Goal: Transaction & Acquisition: Download file/media

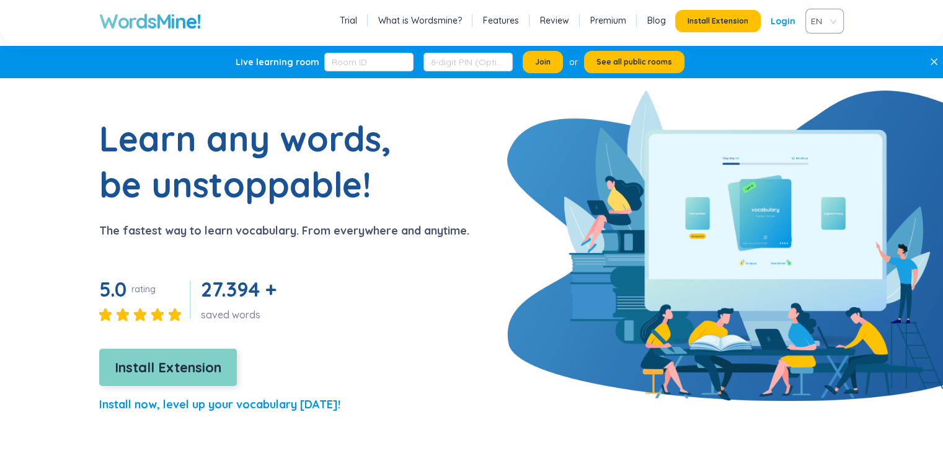
click at [191, 361] on span "Install Extension" at bounding box center [168, 367] width 107 height 22
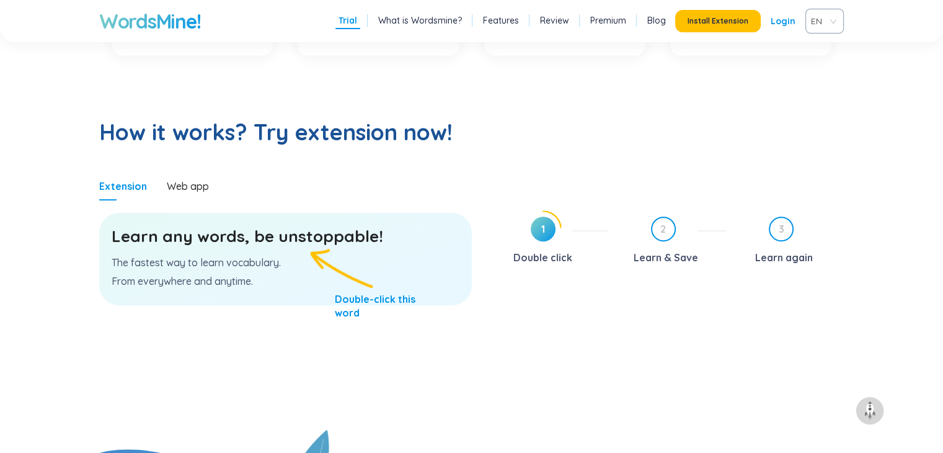
scroll to position [575, 0]
click at [338, 276] on div "Learn any words, be unstoppable! The fastest way to learn vocabulary. From ever…" at bounding box center [285, 258] width 373 height 92
click at [356, 304] on div "Learn any words, be unstoppable! The fastest way to learn vocabulary. From ever…" at bounding box center [285, 258] width 373 height 92
click at [356, 324] on section "Learn any words, be unstoppable! The fastest way to learn vocabulary. From ever…" at bounding box center [285, 314] width 373 height 229
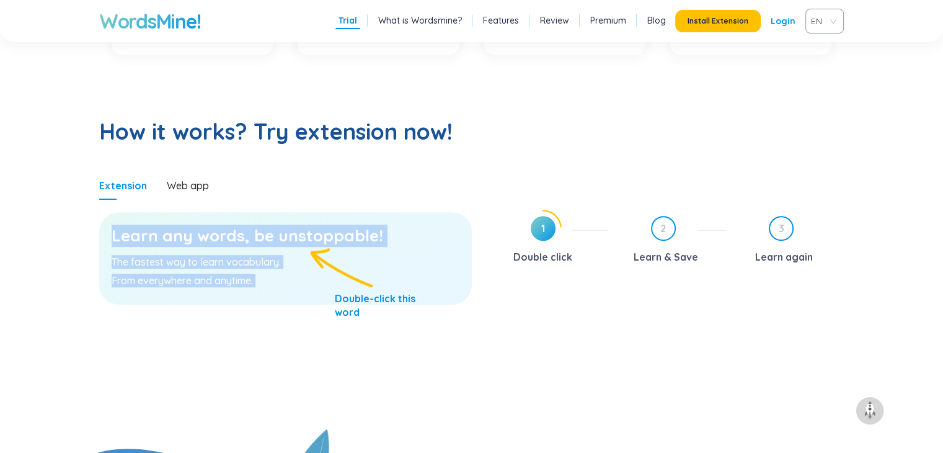
drag, startPoint x: 356, startPoint y: 324, endPoint x: 278, endPoint y: 237, distance: 116.3
click at [278, 237] on section "Learn any words, be unstoppable! The fastest way to learn vocabulary. From ever…" at bounding box center [285, 314] width 373 height 229
click at [296, 289] on div "Learn any words, be unstoppable! The fastest way to learn vocabulary. From ever…" at bounding box center [285, 258] width 373 height 92
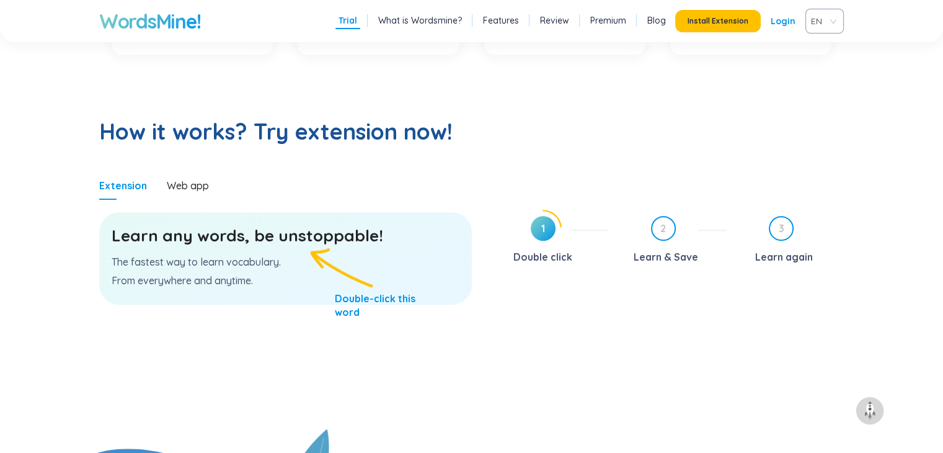
click at [296, 232] on h3 "Learn any words, be unstoppable!" at bounding box center [286, 235] width 348 height 22
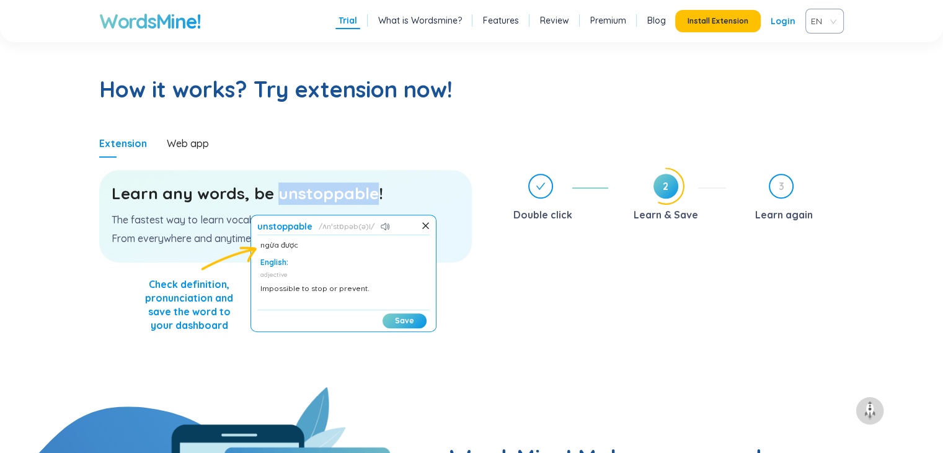
scroll to position [619, 0]
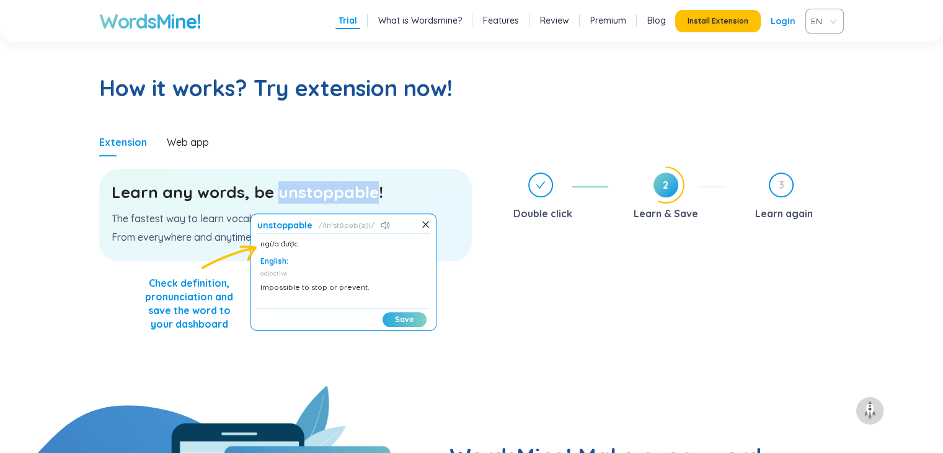
click at [397, 317] on button "Save" at bounding box center [404, 319] width 44 height 15
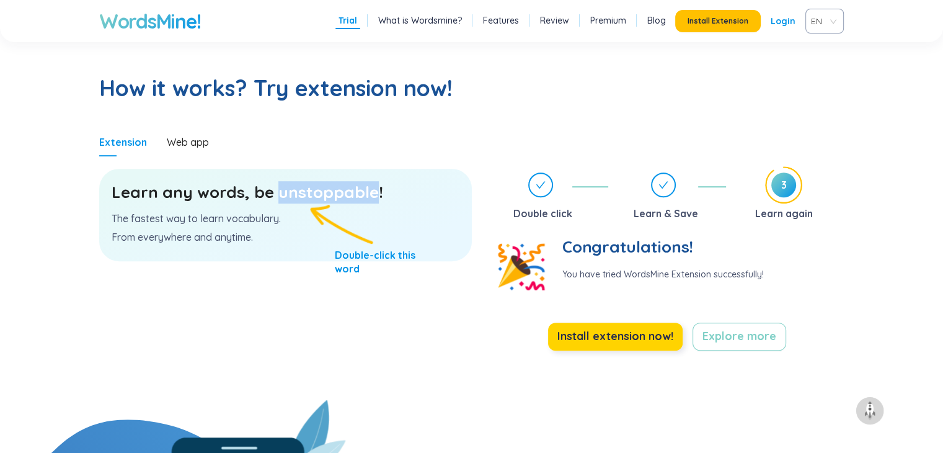
click at [669, 343] on span "Install extension now!" at bounding box center [615, 335] width 116 height 17
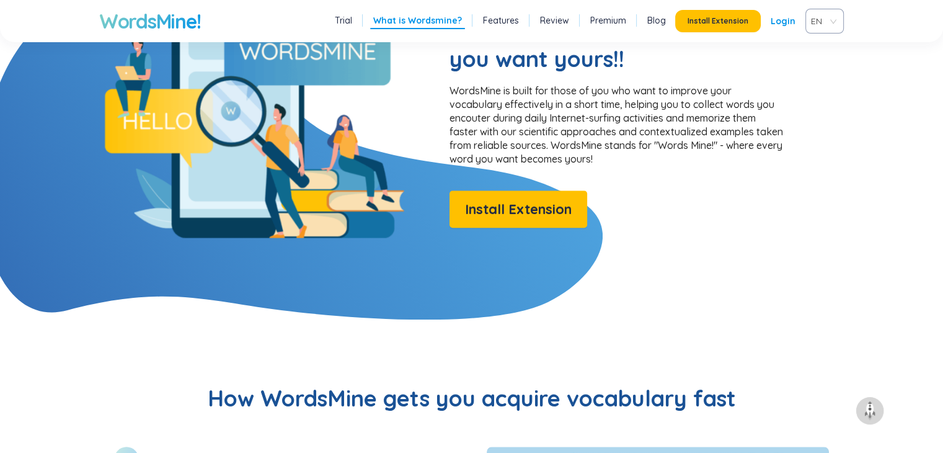
scroll to position [1081, 0]
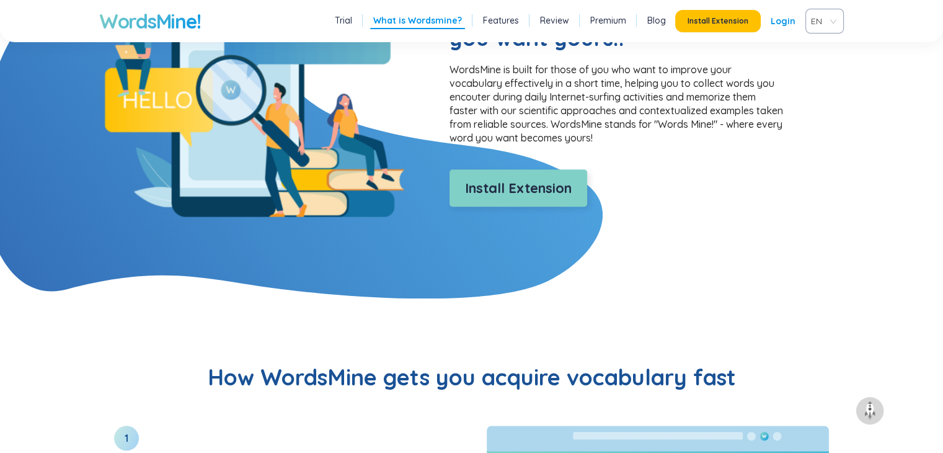
click at [567, 189] on span "Install Extension" at bounding box center [518, 188] width 107 height 22
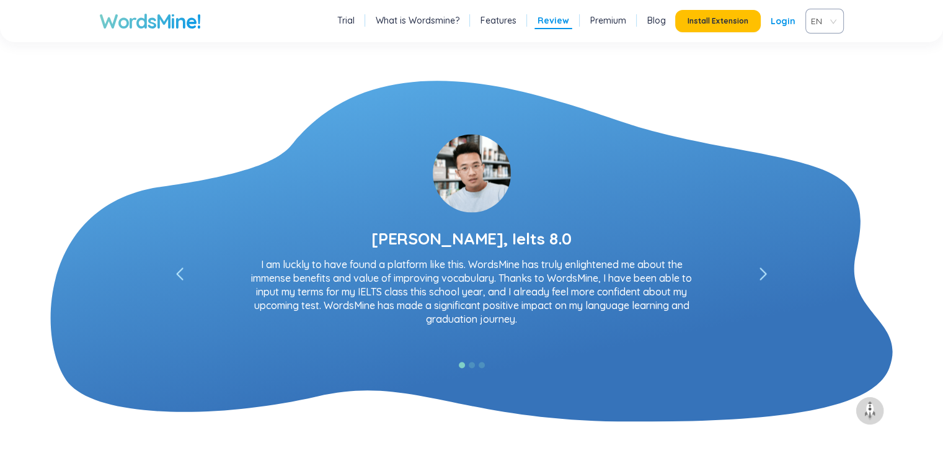
scroll to position [2241, 0]
click at [777, 276] on div "[PERSON_NAME], Relationship Manager at HSBC I absolutely love it! I never imagi…" at bounding box center [471, 231] width 744 height 234
click at [769, 272] on span at bounding box center [763, 273] width 12 height 12
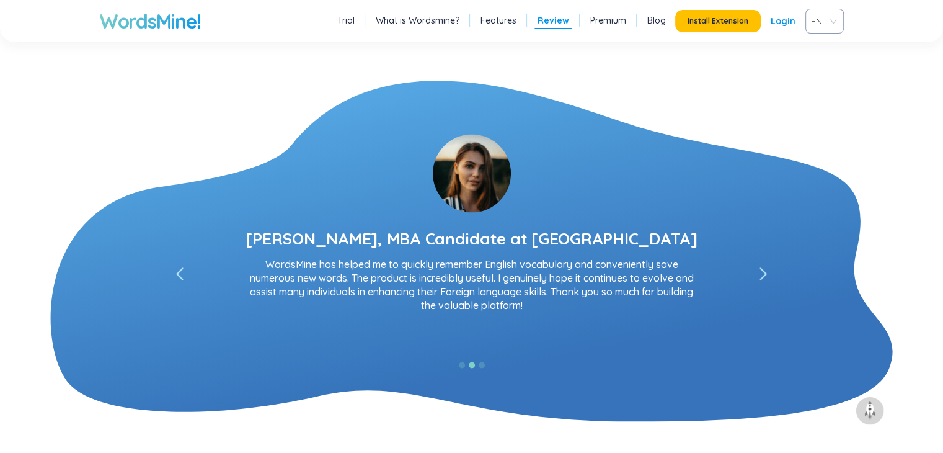
click at [769, 272] on span at bounding box center [763, 273] width 12 height 12
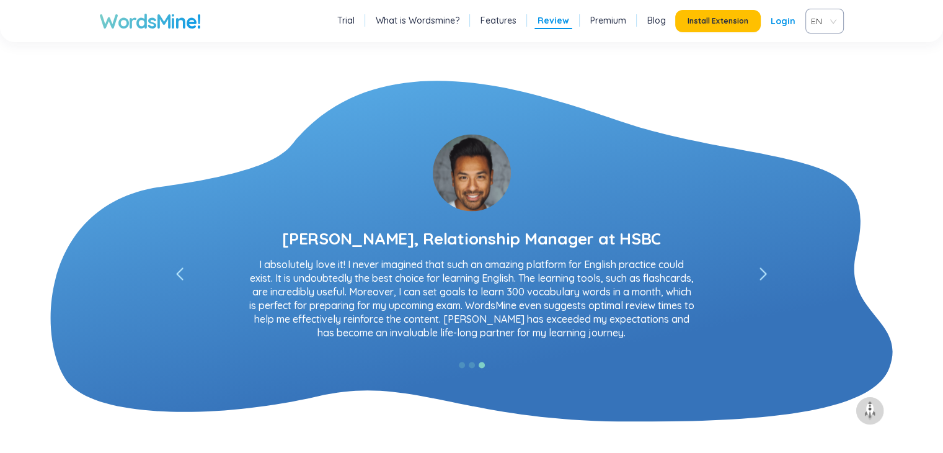
click at [181, 273] on icon at bounding box center [179, 273] width 7 height 12
